Goal: Contribute content

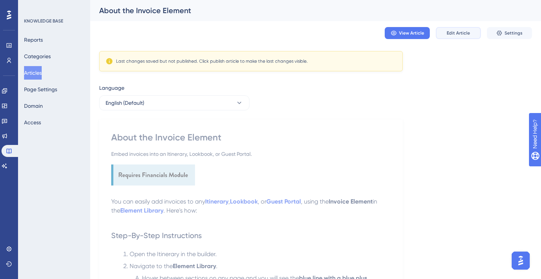
click at [459, 29] on button "Edit Article" at bounding box center [457, 33] width 45 height 12
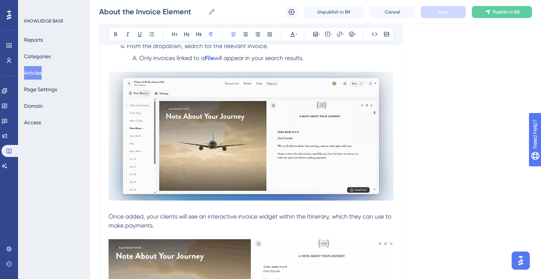
scroll to position [244, 0]
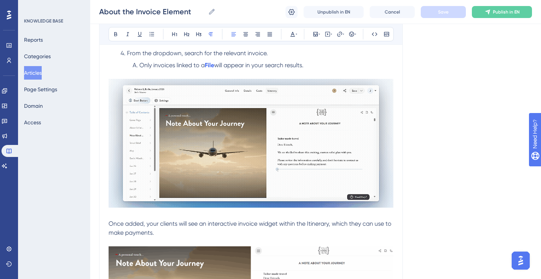
click at [203, 67] on span "Only invoices linked to a" at bounding box center [171, 65] width 65 height 7
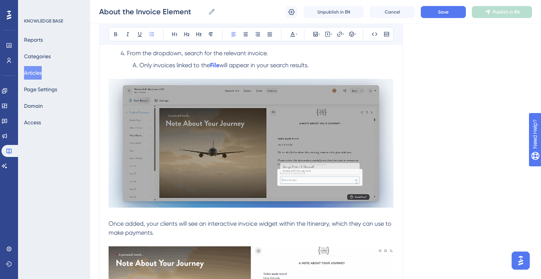
click at [223, 66] on span "will appear in your search results." at bounding box center [263, 65] width 89 height 7
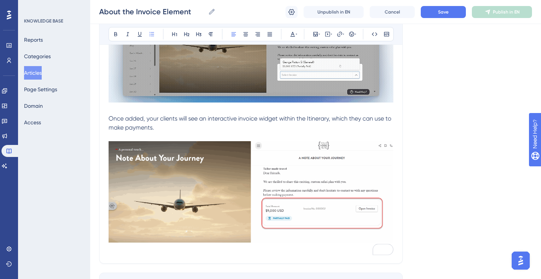
scroll to position [352, 0]
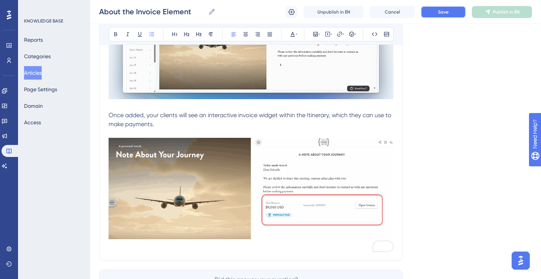
click at [441, 14] on span "Save" at bounding box center [443, 12] width 11 height 6
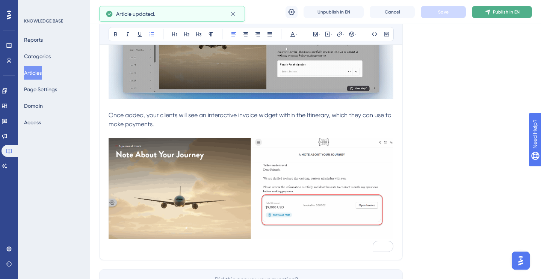
click at [503, 9] on span "Publish in EN" at bounding box center [505, 12] width 27 height 6
